Goal: Information Seeking & Learning: Learn about a topic

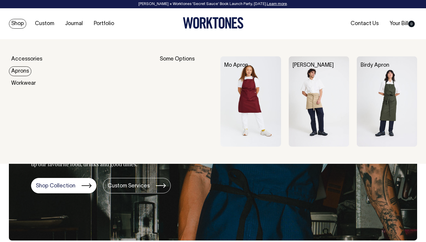
click at [23, 70] on link "Aprons" at bounding box center [20, 72] width 22 height 10
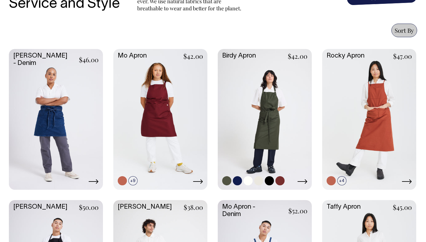
scroll to position [245, 0]
click at [274, 103] on link at bounding box center [265, 119] width 94 height 140
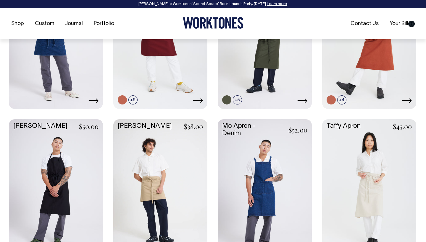
scroll to position [326, 0]
click at [260, 174] on link at bounding box center [265, 189] width 94 height 140
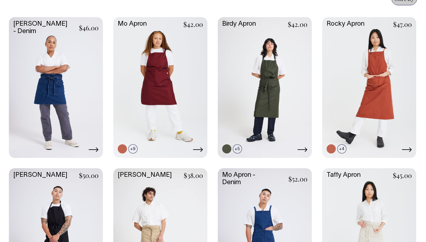
scroll to position [277, 0]
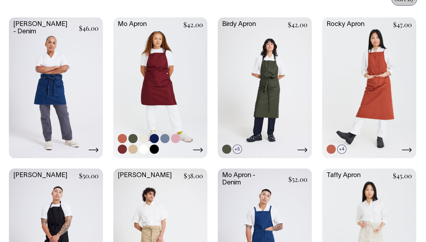
click at [131, 139] on link at bounding box center [132, 138] width 9 height 9
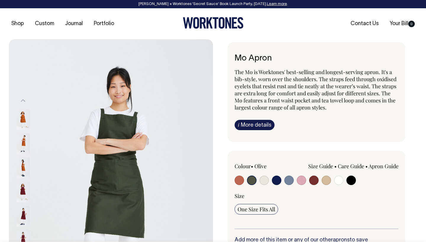
select select "Olive"
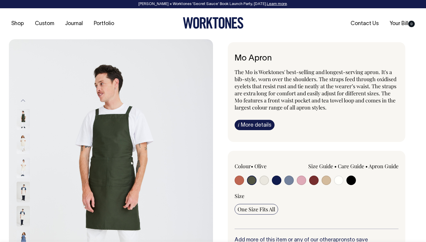
click at [222, 122] on div "Mo Apron The Mo is Worktones' best-selling and longest-serving apron. It's a bi…" at bounding box center [315, 226] width 204 height 369
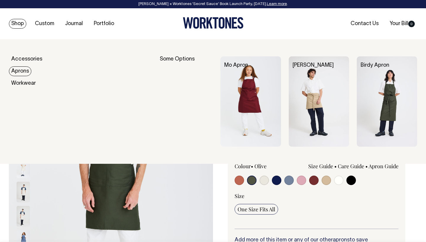
click at [22, 70] on link "Aprons" at bounding box center [20, 72] width 22 height 10
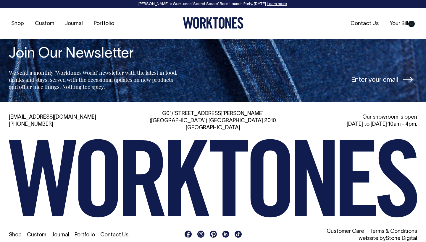
scroll to position [635, 0]
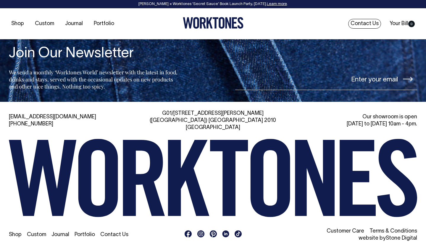
click at [364, 22] on link "Contact Us" at bounding box center [364, 24] width 33 height 10
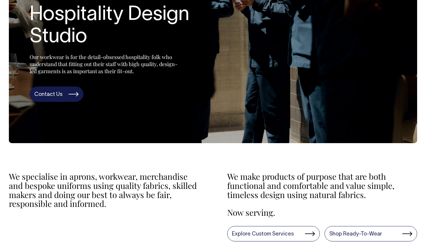
click at [55, 93] on link "Contact Us" at bounding box center [57, 94] width 54 height 15
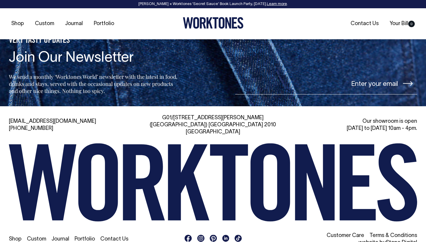
scroll to position [1305, 0]
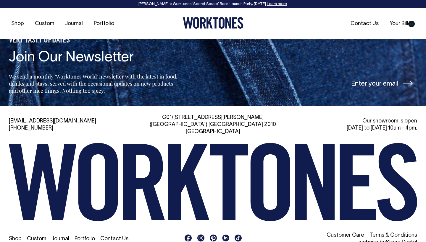
click at [111, 237] on link "Contact Us" at bounding box center [114, 239] width 28 height 5
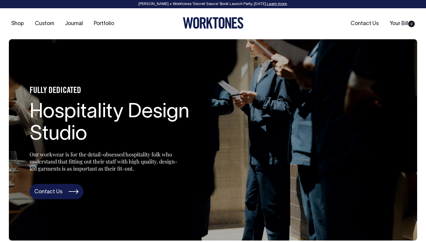
click at [73, 195] on link "Contact Us" at bounding box center [57, 191] width 54 height 15
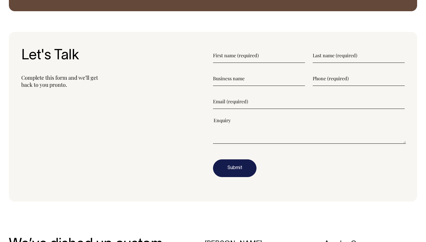
scroll to position [698, 0]
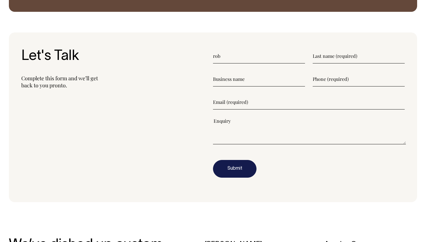
type input"] "rob"
type input"] "wood"
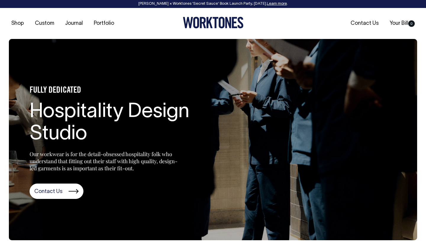
scroll to position [0, 0]
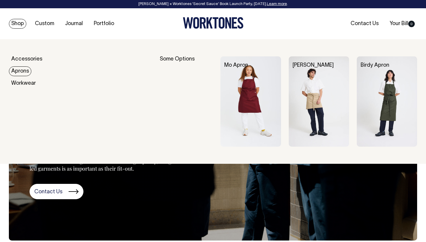
click at [23, 69] on link "Aprons" at bounding box center [20, 72] width 22 height 10
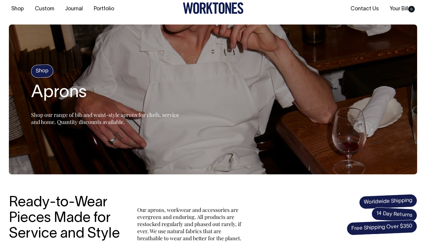
scroll to position [14, 0]
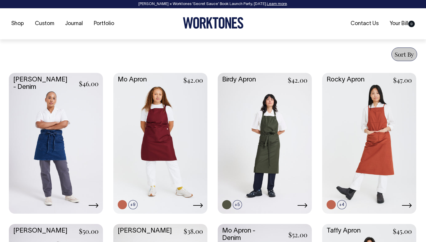
scroll to position [221, 0]
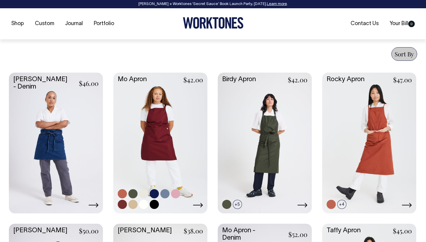
click at [134, 191] on link at bounding box center [132, 193] width 9 height 9
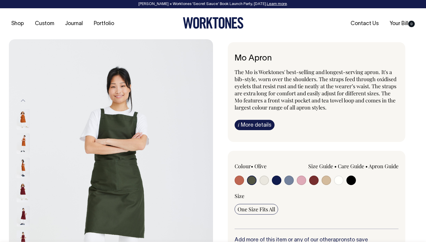
select select "Olive"
click at [23, 142] on img at bounding box center [23, 143] width 13 height 21
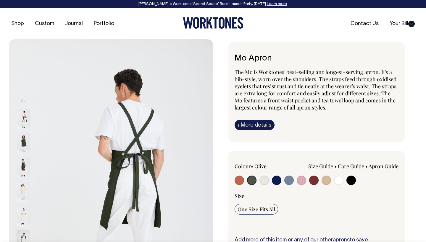
click at [24, 164] on img at bounding box center [23, 168] width 13 height 21
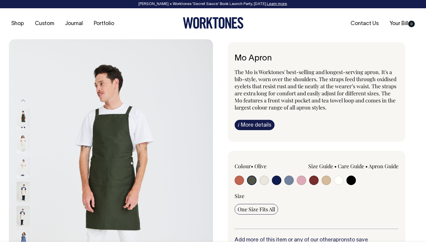
click at [23, 188] on img at bounding box center [23, 192] width 13 height 21
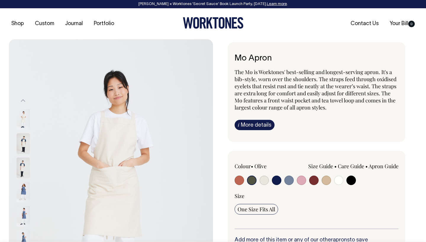
click at [252, 181] on input "radio" at bounding box center [251, 180] width 9 height 9
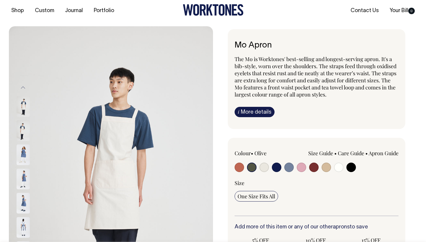
scroll to position [13, 0]
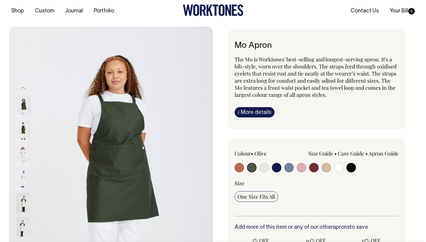
click at [109, 139] on img at bounding box center [111, 180] width 204 height 306
